Goal: Task Accomplishment & Management: Manage account settings

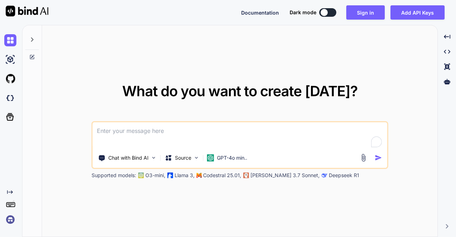
click at [331, 15] on button at bounding box center [327, 12] width 17 height 9
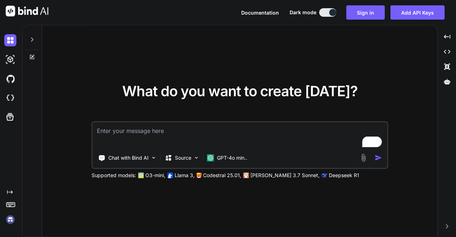
click at [322, 10] on button at bounding box center [327, 12] width 17 height 9
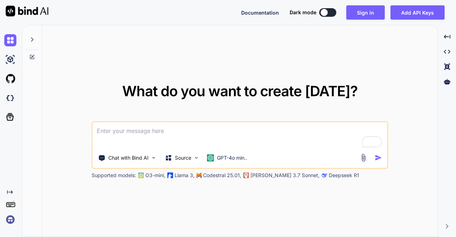
click at [335, 14] on button at bounding box center [327, 12] width 17 height 9
type textarea "x"
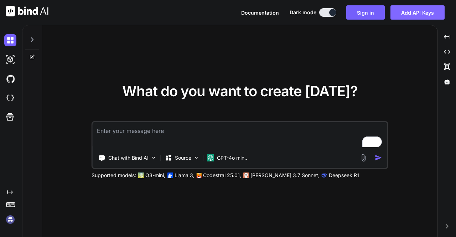
click at [415, 13] on button "Add API Keys" at bounding box center [417, 12] width 54 height 14
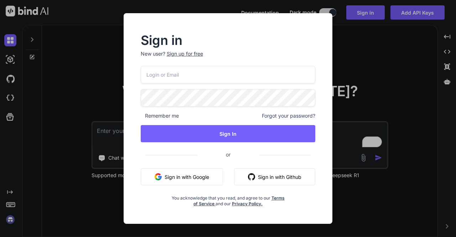
type input "[EMAIL_ADDRESS][DOMAIN_NAME]"
click at [348, 54] on div "Sign in New user? Sign up for free [EMAIL_ADDRESS][DOMAIN_NAME] Remember me For…" at bounding box center [228, 118] width 456 height 237
